Goal: Task Accomplishment & Management: Use online tool/utility

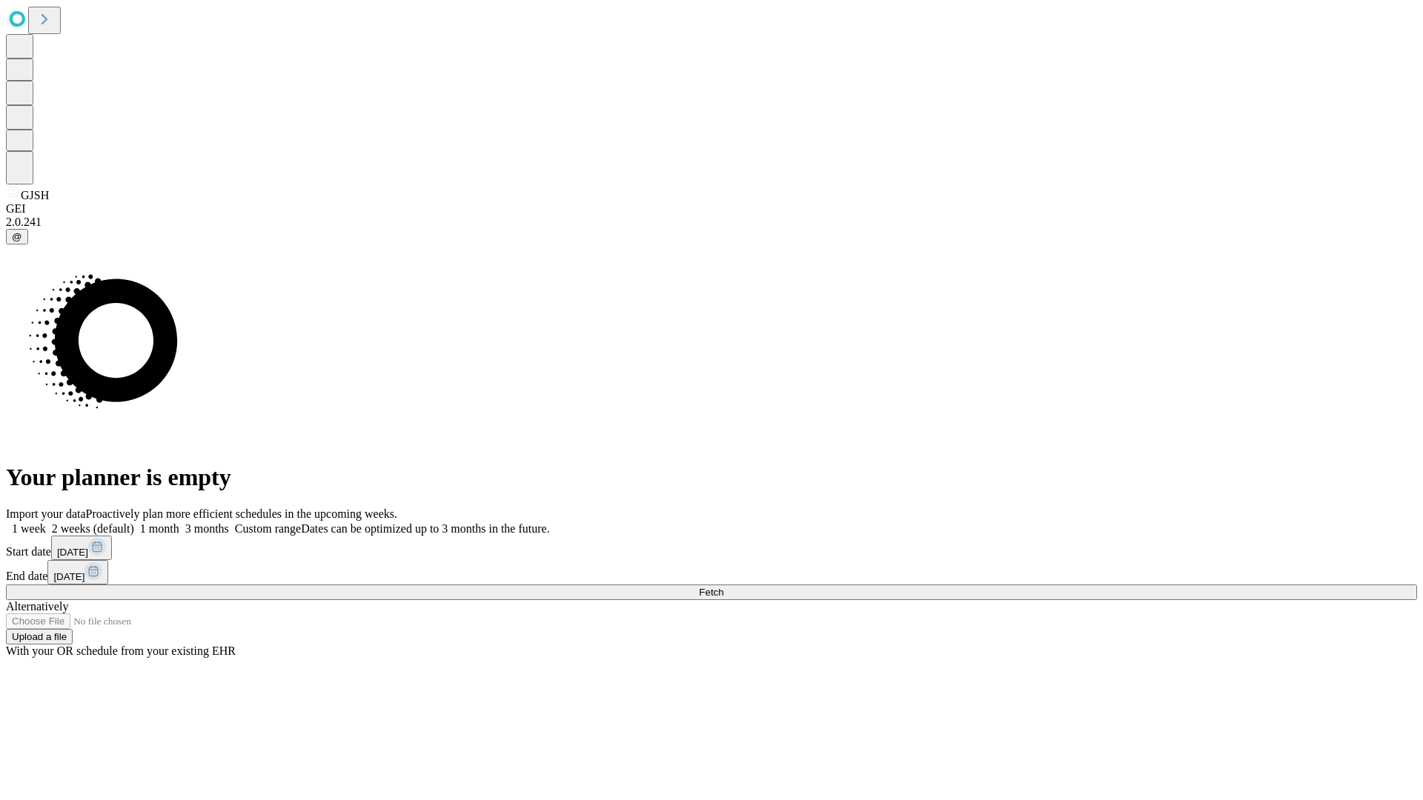
click at [723, 587] on span "Fetch" at bounding box center [711, 592] width 24 height 11
